Goal: Task Accomplishment & Management: Complete application form

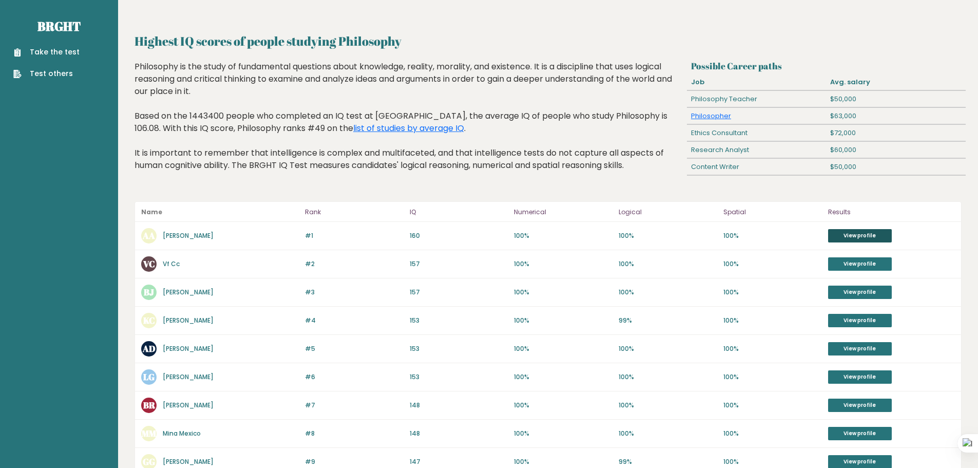
click at [838, 241] on link "View profile" at bounding box center [860, 235] width 64 height 13
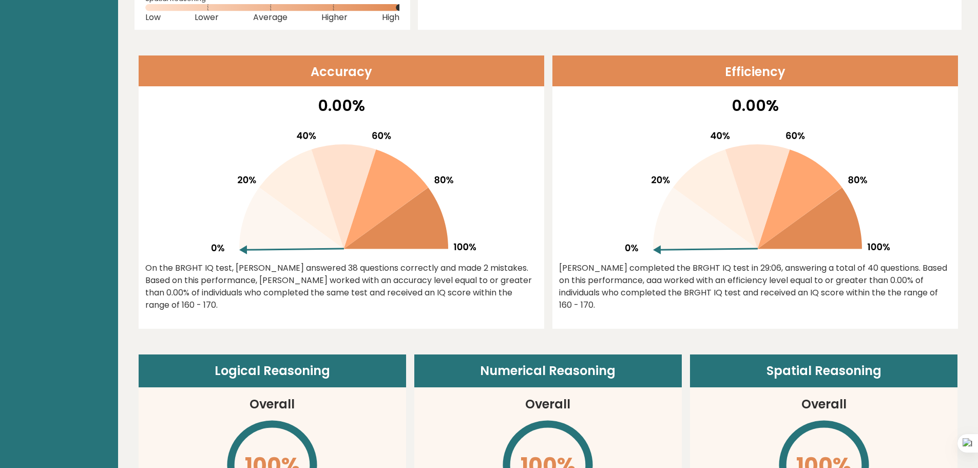
scroll to position [308, 0]
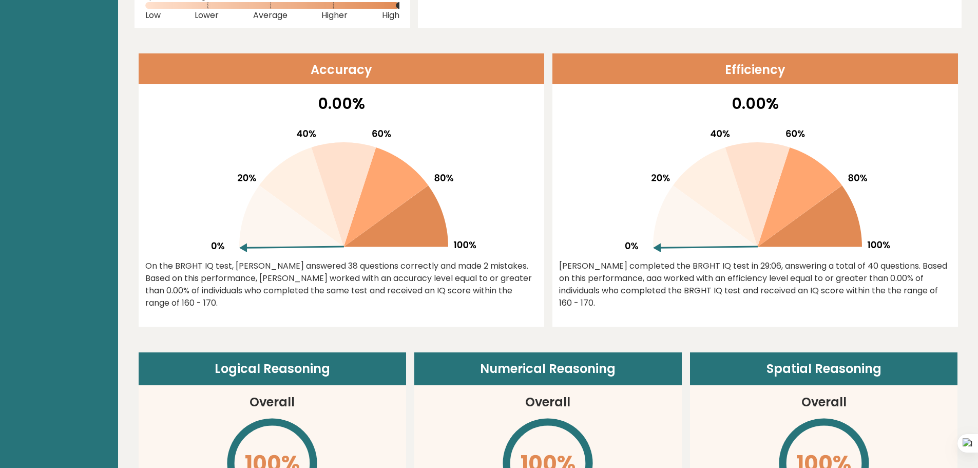
click at [676, 241] on icon at bounding box center [705, 216] width 105 height 62
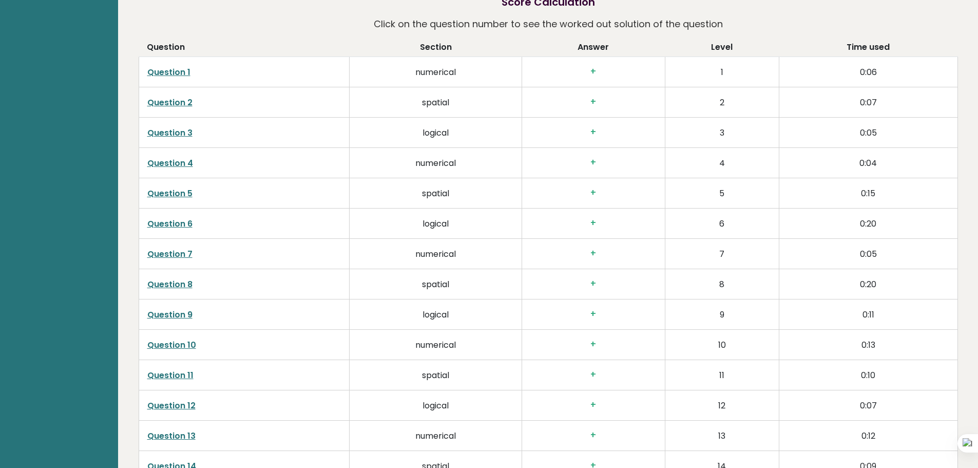
scroll to position [1591, 0]
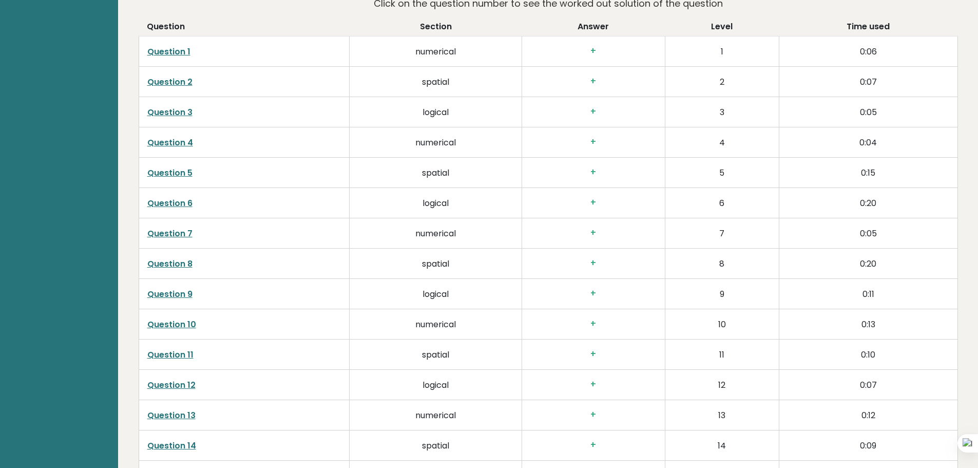
click at [593, 227] on h3 "+" at bounding box center [593, 232] width 126 height 11
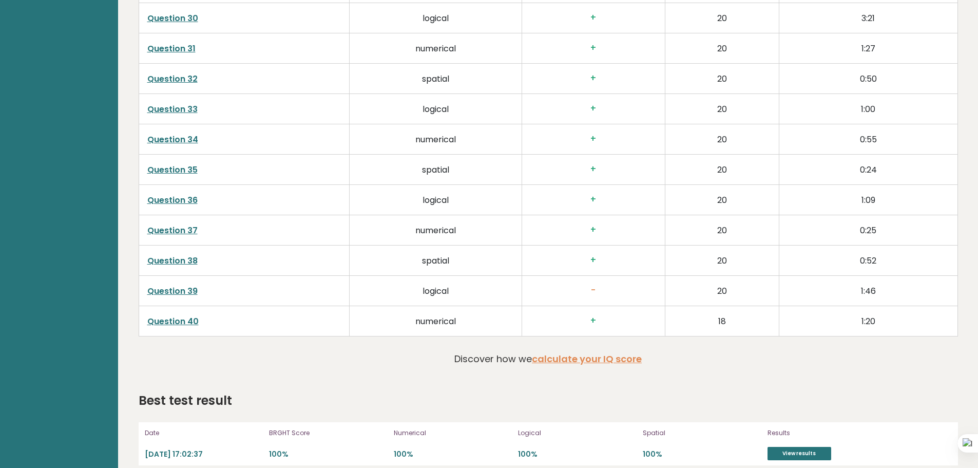
scroll to position [2503, 0]
click at [612, 352] on link "calculate your IQ score" at bounding box center [587, 358] width 110 height 13
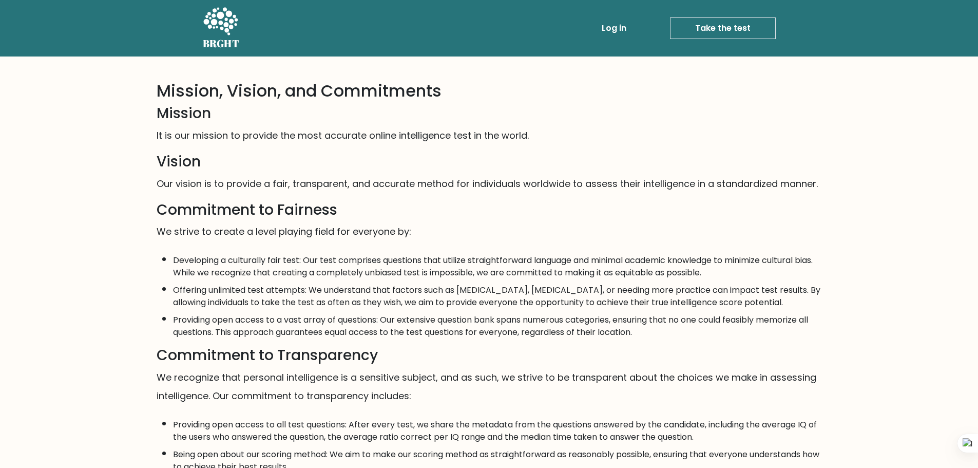
click at [724, 38] on link "Take the test" at bounding box center [723, 28] width 106 height 22
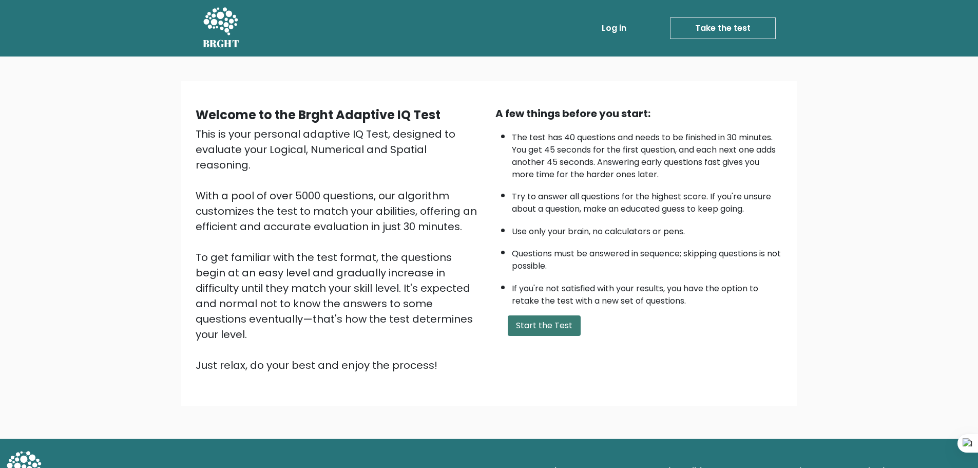
click at [554, 329] on button "Start the Test" at bounding box center [544, 325] width 73 height 21
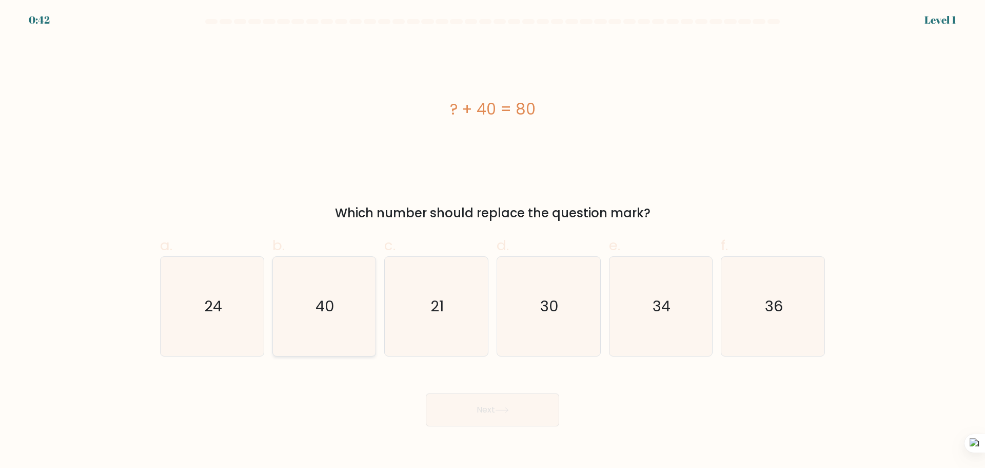
click at [342, 319] on icon "40" at bounding box center [324, 306] width 99 height 99
click at [493, 241] on input "b. 40" at bounding box center [493, 237] width 1 height 7
radio input "true"
click at [477, 420] on button "Next" at bounding box center [492, 409] width 133 height 33
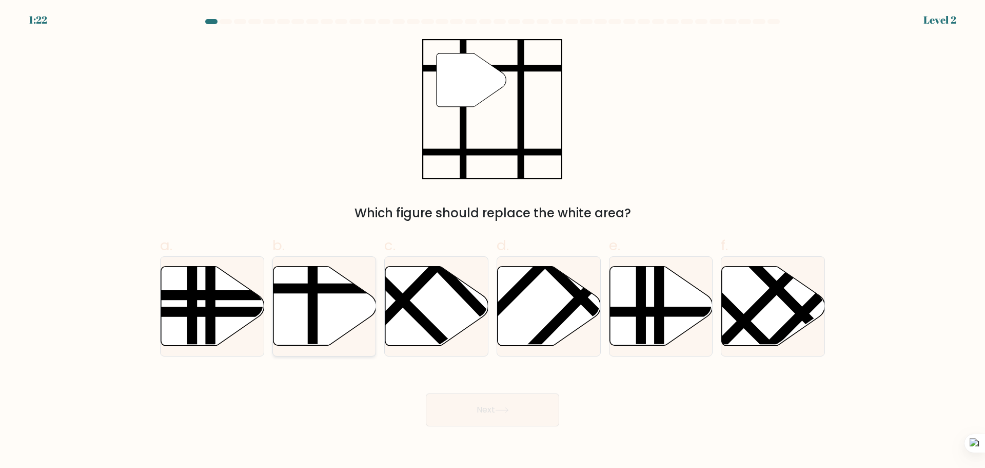
click at [323, 326] on icon at bounding box center [324, 305] width 103 height 79
click at [493, 241] on input "b." at bounding box center [493, 237] width 1 height 7
radio input "true"
click at [479, 411] on button "Next" at bounding box center [492, 409] width 133 height 33
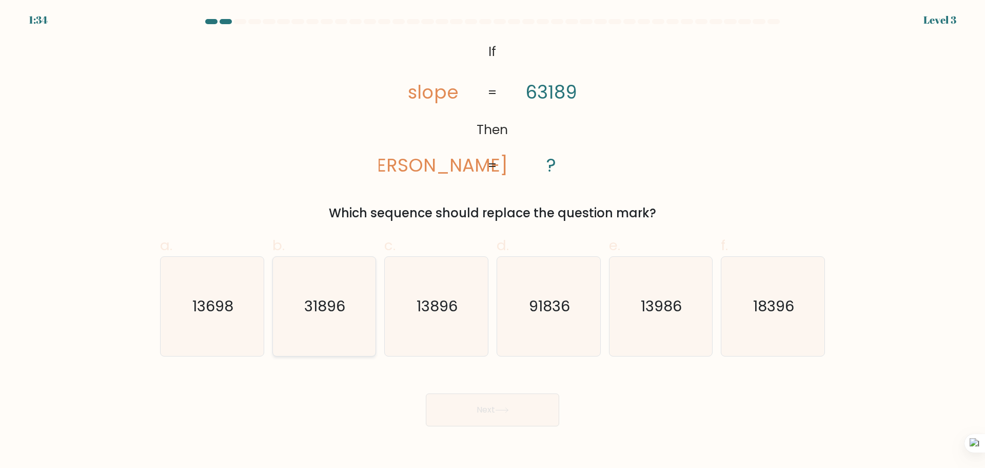
click at [360, 325] on icon "31896" at bounding box center [324, 306] width 99 height 99
click at [493, 241] on input "b. 31896" at bounding box center [493, 237] width 1 height 7
radio input "true"
click at [514, 404] on button "Next" at bounding box center [492, 409] width 133 height 33
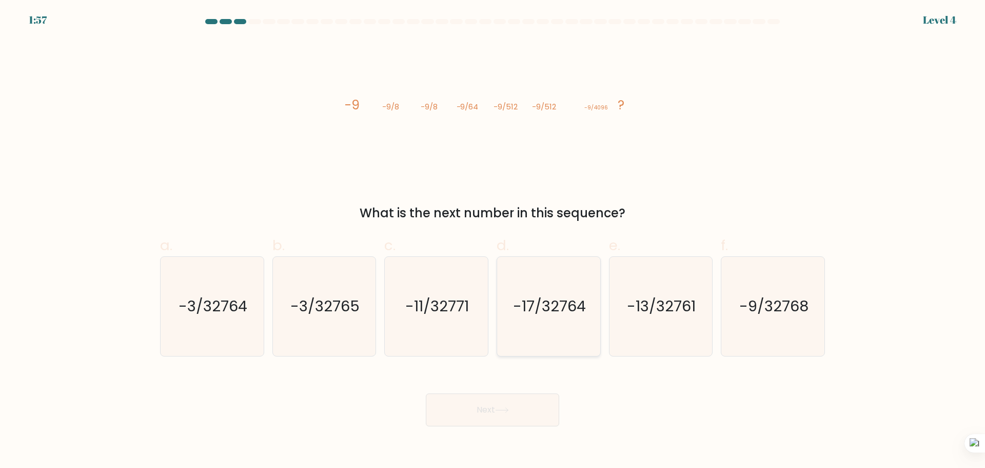
click at [562, 320] on icon "-17/32764" at bounding box center [548, 306] width 99 height 99
click at [493, 241] on input "d. -17/32764" at bounding box center [493, 237] width 1 height 7
radio input "true"
click at [522, 407] on button "Next" at bounding box center [492, 409] width 133 height 33
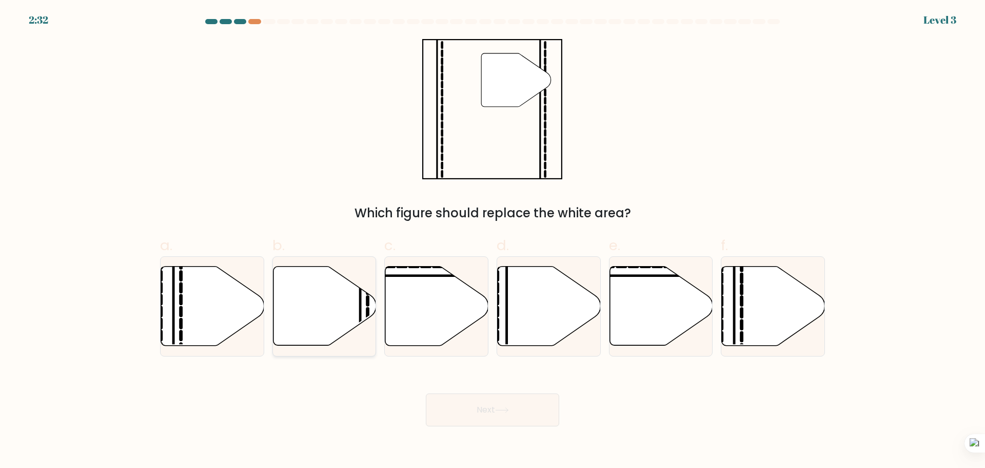
click at [343, 317] on icon at bounding box center [324, 305] width 103 height 79
click at [493, 241] on input "b." at bounding box center [493, 237] width 1 height 7
radio input "true"
click at [532, 421] on button "Next" at bounding box center [492, 409] width 133 height 33
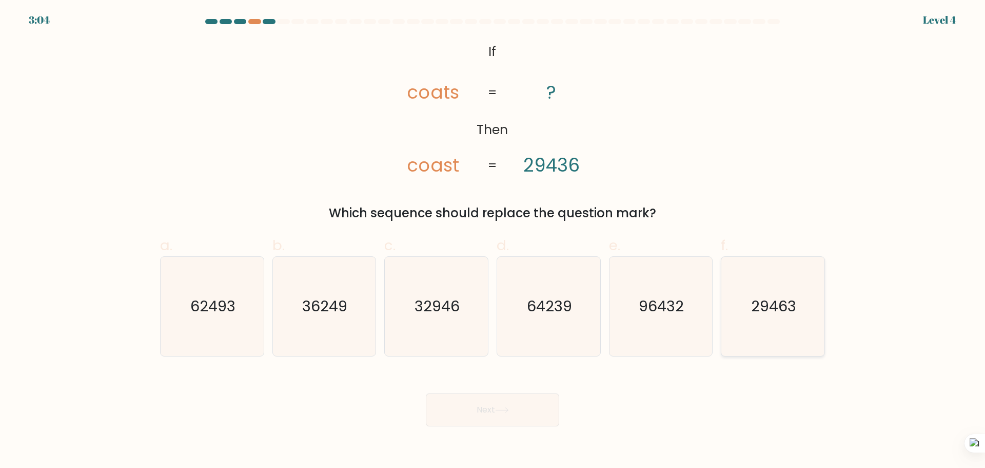
click at [776, 317] on icon "29463" at bounding box center [773, 306] width 99 height 99
click at [493, 241] on input "f. 29463" at bounding box center [493, 237] width 1 height 7
radio input "true"
click at [520, 401] on button "Next" at bounding box center [492, 409] width 133 height 33
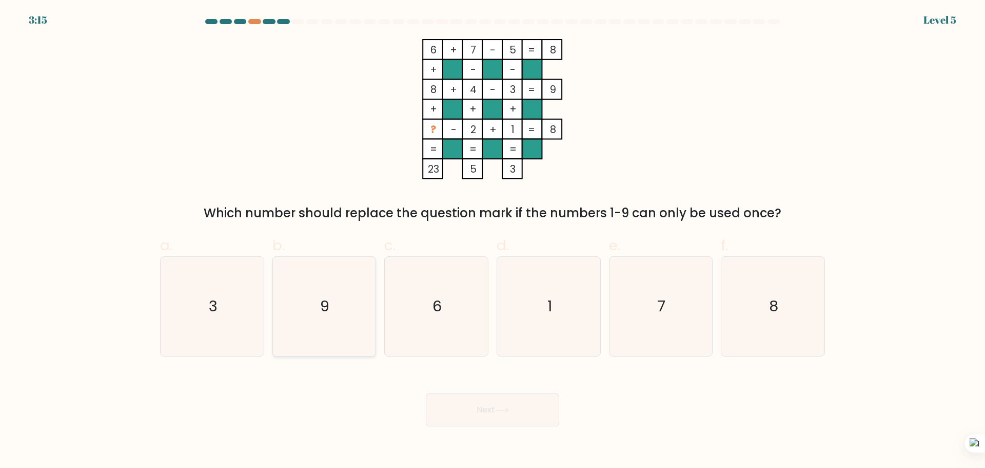
click at [363, 307] on icon "9" at bounding box center [324, 306] width 99 height 99
click at [493, 241] on input "b. 9" at bounding box center [493, 237] width 1 height 7
radio input "true"
click at [523, 413] on button "Next" at bounding box center [492, 409] width 133 height 33
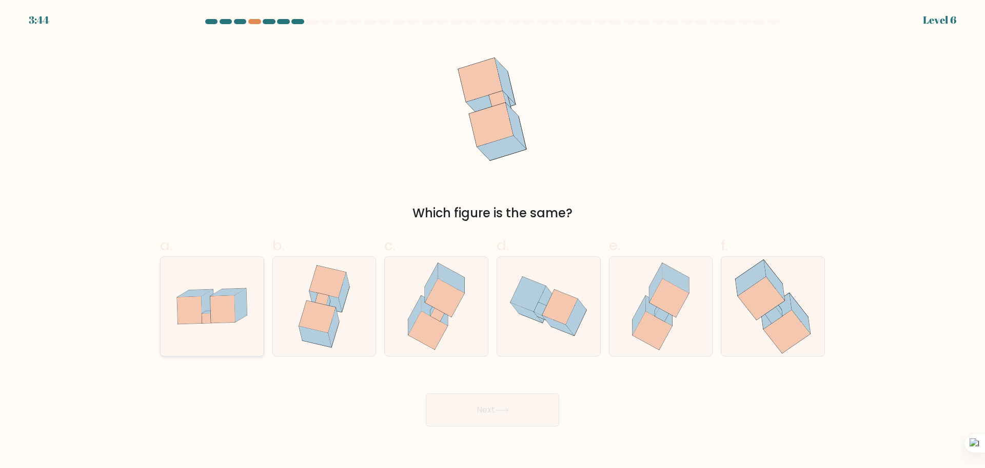
click at [255, 333] on icon at bounding box center [212, 305] width 103 height 71
click at [493, 241] on input "a." at bounding box center [493, 237] width 1 height 7
radio input "true"
click at [478, 416] on button "Next" at bounding box center [492, 409] width 133 height 33
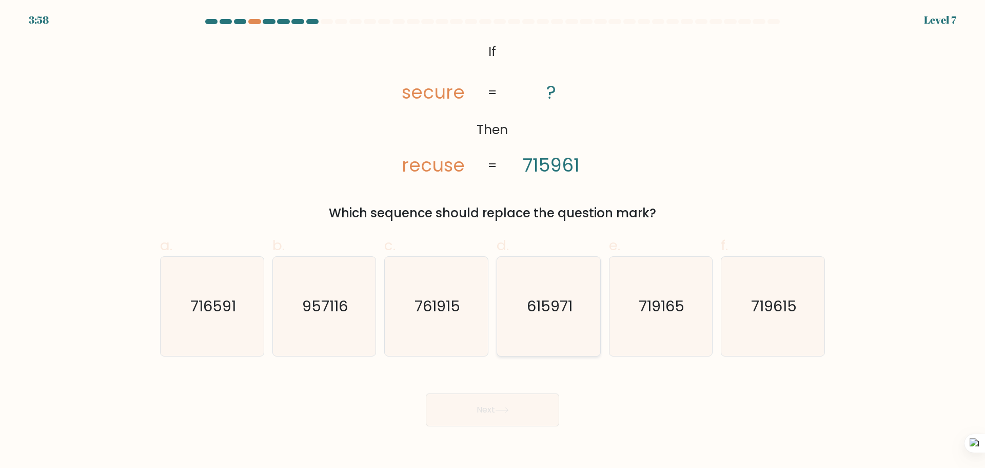
click at [574, 317] on icon "615971" at bounding box center [548, 306] width 99 height 99
click at [493, 241] on input "d. 615971" at bounding box center [493, 237] width 1 height 7
radio input "true"
click at [529, 399] on button "Next" at bounding box center [492, 409] width 133 height 33
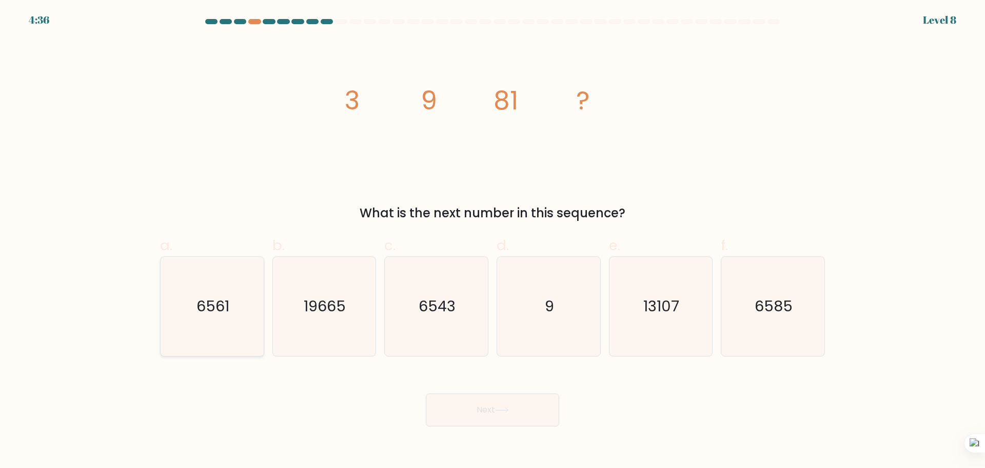
click at [240, 331] on icon "6561" at bounding box center [212, 306] width 99 height 99
click at [493, 241] on input "a. 6561" at bounding box center [493, 237] width 1 height 7
radio input "true"
click at [490, 403] on button "Next" at bounding box center [492, 409] width 133 height 33
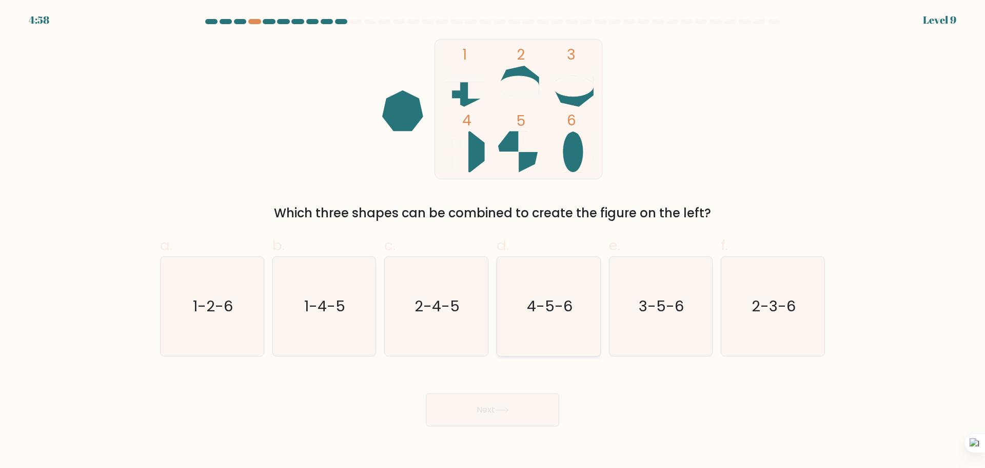
click at [534, 316] on icon "4-5-6" at bounding box center [548, 306] width 99 height 99
click at [493, 241] on input "d. 4-5-6" at bounding box center [493, 237] width 1 height 7
radio input "true"
click at [536, 400] on button "Next" at bounding box center [492, 409] width 133 height 33
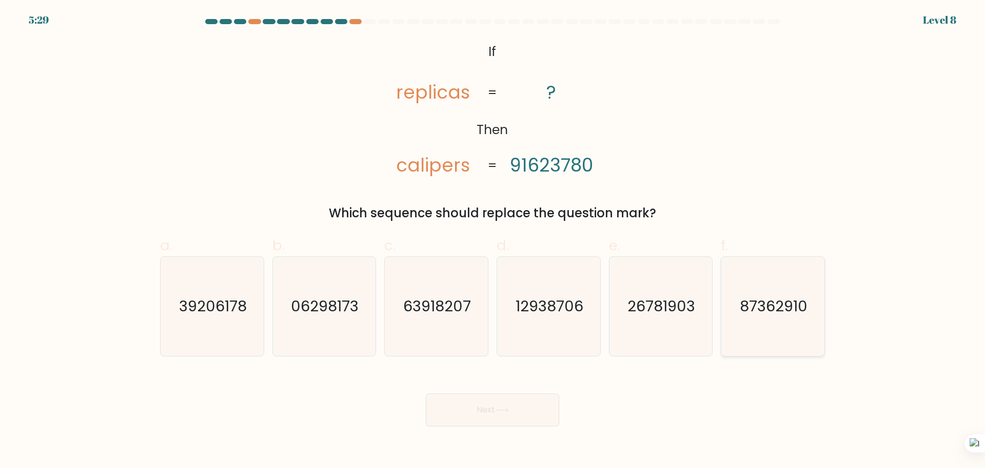
click at [743, 325] on icon "87362910" at bounding box center [773, 306] width 99 height 99
click at [493, 241] on input "f. 87362910" at bounding box center [493, 237] width 1 height 7
radio input "true"
click at [494, 422] on button "Next" at bounding box center [492, 409] width 133 height 33
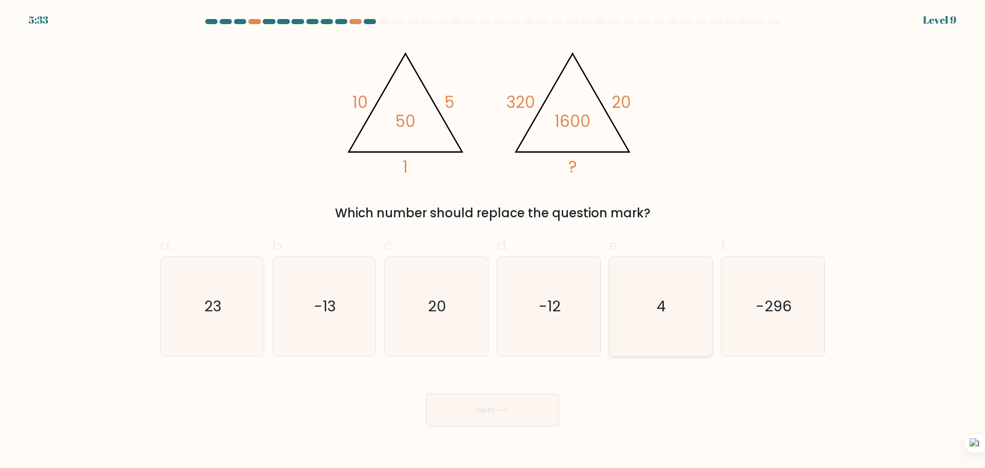
click at [656, 335] on icon "4" at bounding box center [660, 306] width 99 height 99
click at [493, 241] on input "e. 4" at bounding box center [493, 237] width 1 height 7
radio input "true"
click at [656, 335] on icon "4" at bounding box center [661, 306] width 98 height 98
click at [493, 241] on input "e. 4" at bounding box center [493, 237] width 1 height 7
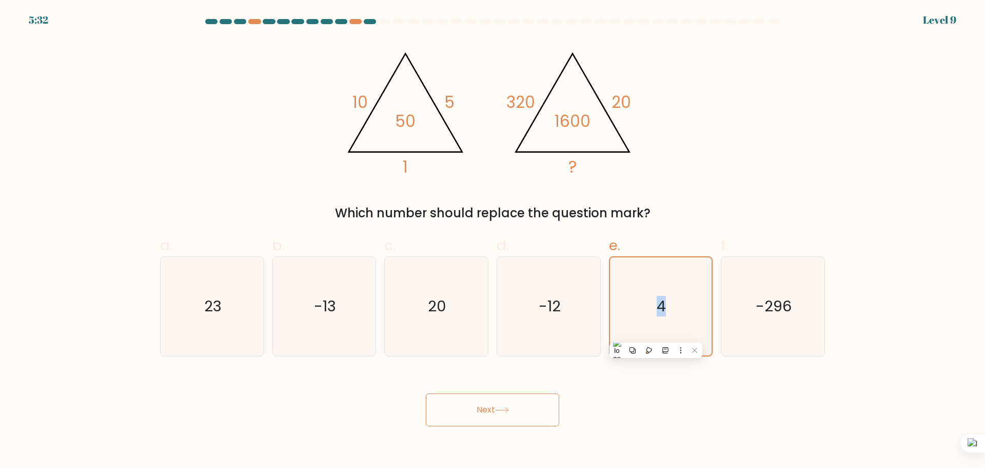
click at [536, 403] on button "Next" at bounding box center [492, 409] width 133 height 33
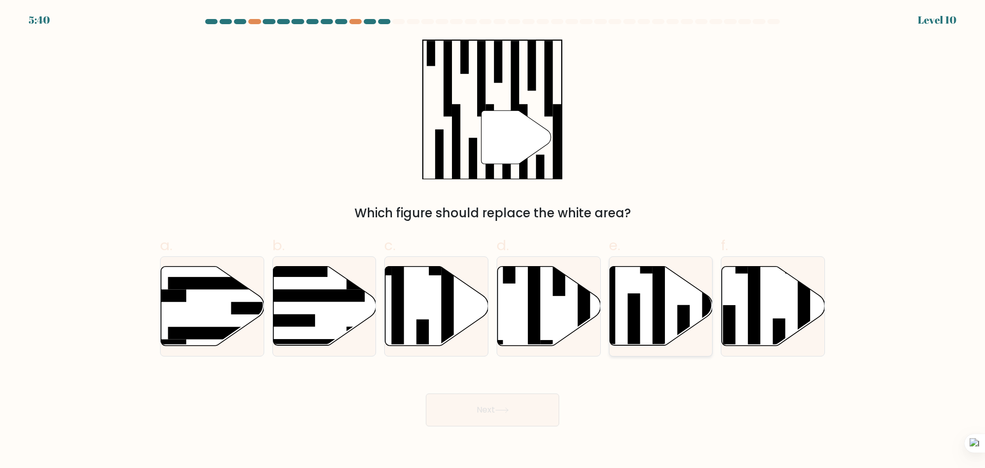
click at [630, 323] on rect at bounding box center [634, 330] width 12 height 75
click at [493, 241] on input "e." at bounding box center [493, 237] width 1 height 7
radio input "true"
click at [542, 403] on button "Next" at bounding box center [492, 409] width 133 height 33
